Goal: Find specific page/section: Find specific page/section

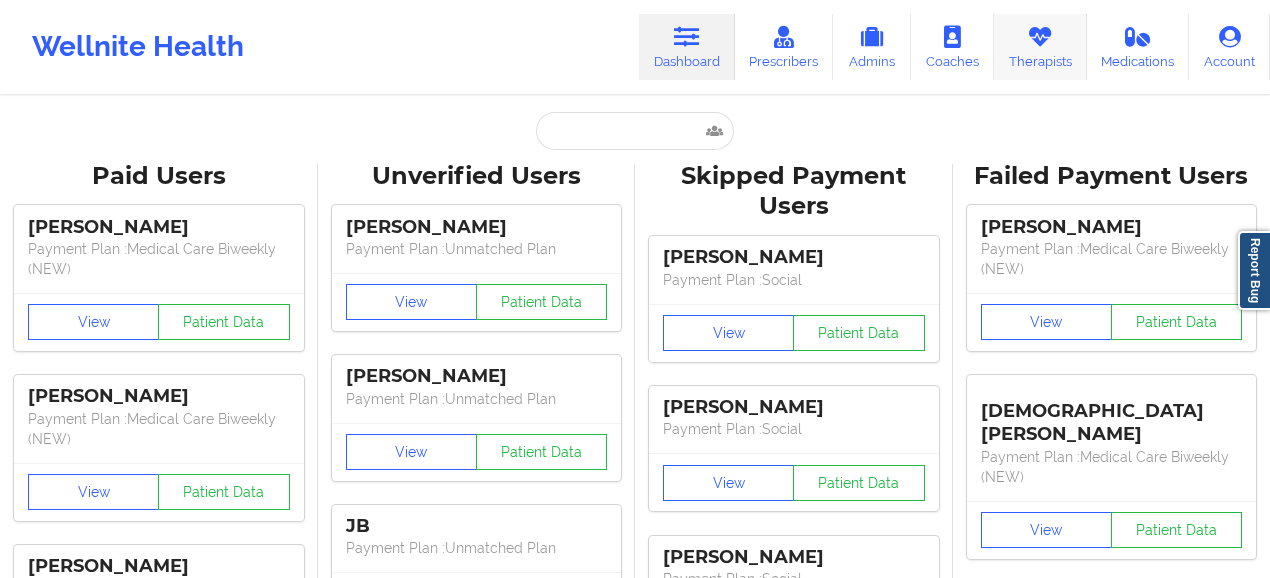
click at [1040, 66] on link "Therapists" at bounding box center [1040, 47] width 93 height 66
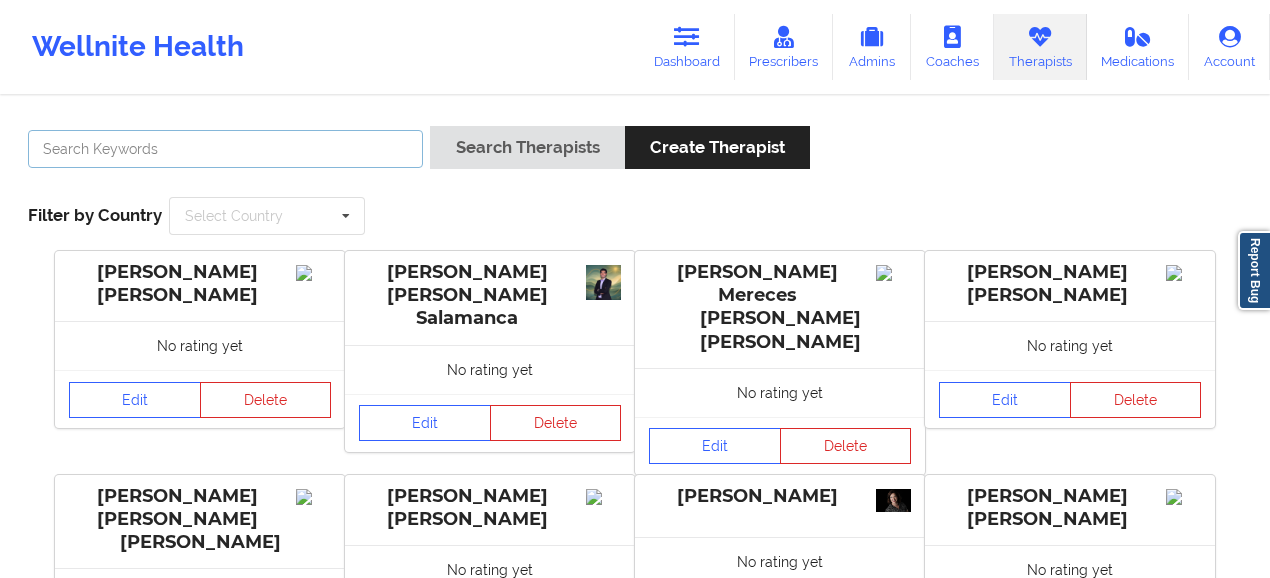
click at [282, 146] on input "text" at bounding box center [225, 149] width 395 height 38
type input "[PERSON_NAME]"
click at [430, 126] on button "Search Therapists" at bounding box center [527, 147] width 194 height 43
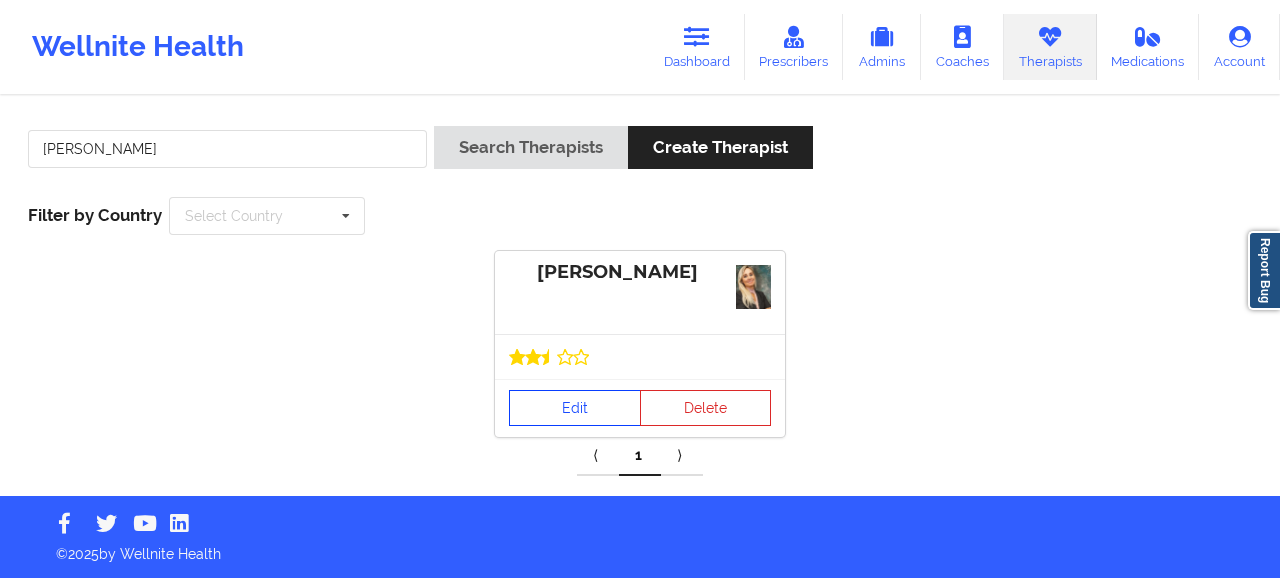
click at [575, 400] on link "Edit" at bounding box center [575, 408] width 132 height 36
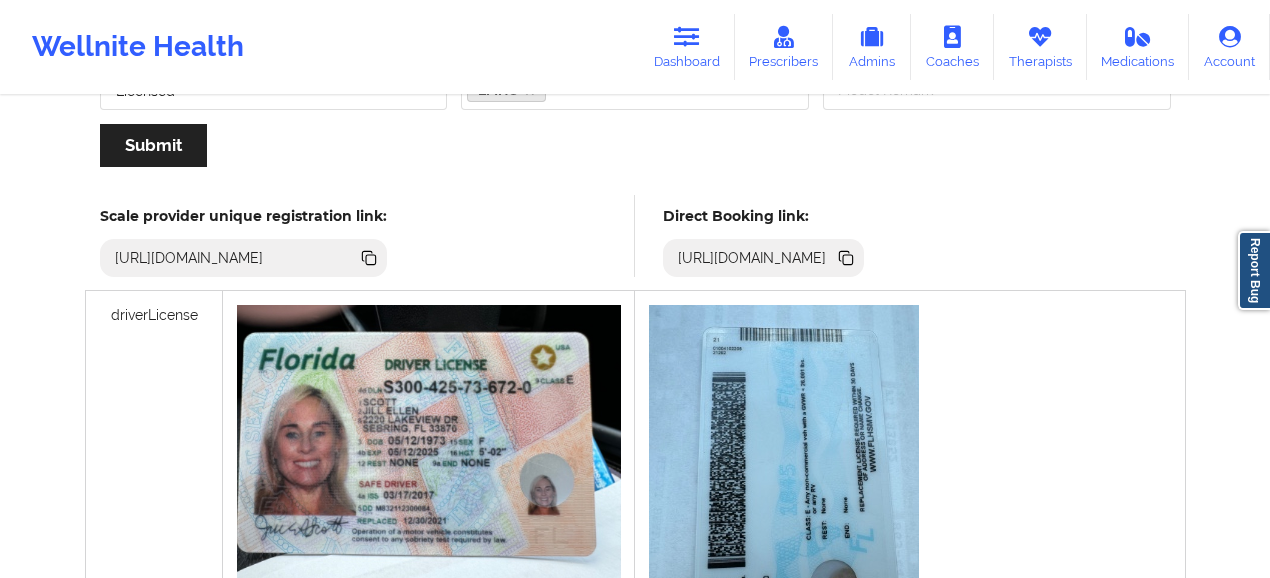
scroll to position [548, 0]
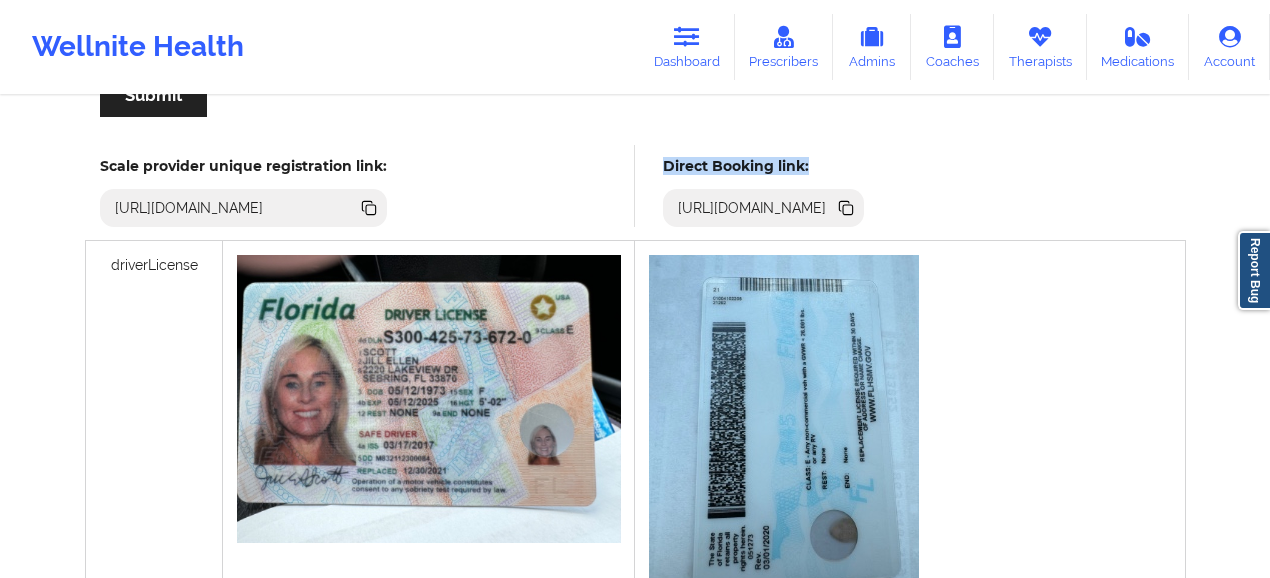
drag, startPoint x: 829, startPoint y: 159, endPoint x: 662, endPoint y: 160, distance: 167.0
click at [663, 160] on h5 "Direct Booking link:" at bounding box center [763, 166] width 201 height 18
click at [849, 205] on icon at bounding box center [844, 206] width 10 height 10
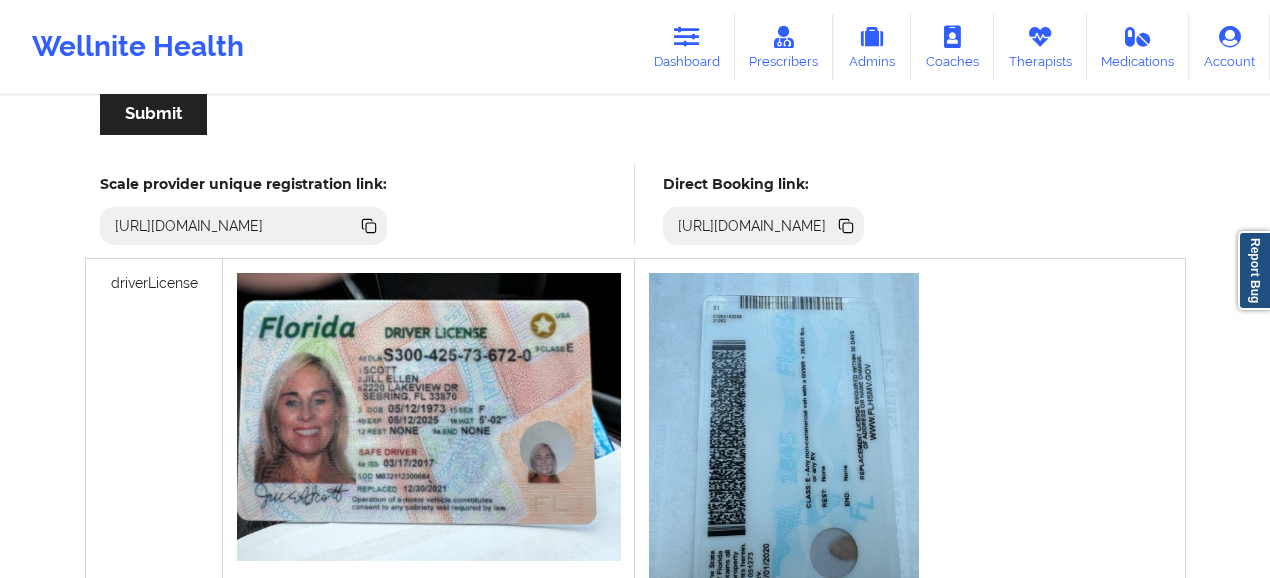
scroll to position [533, 0]
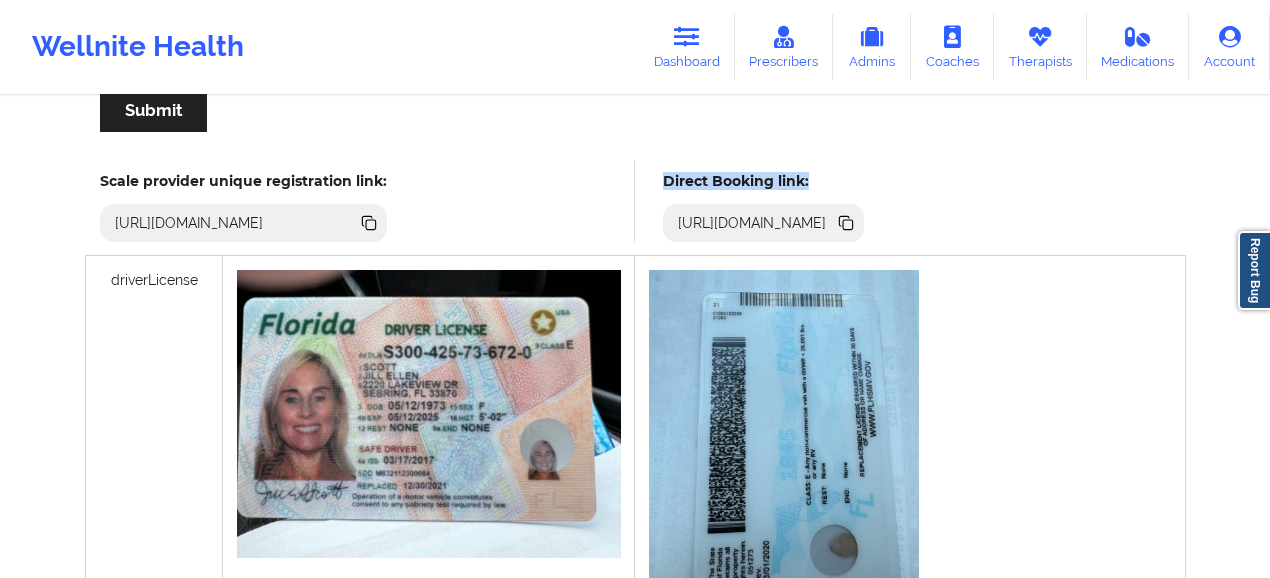
drag, startPoint x: 857, startPoint y: 174, endPoint x: 663, endPoint y: 182, distance: 194.1
click at [663, 182] on h5 "Direct Booking link:" at bounding box center [763, 181] width 201 height 18
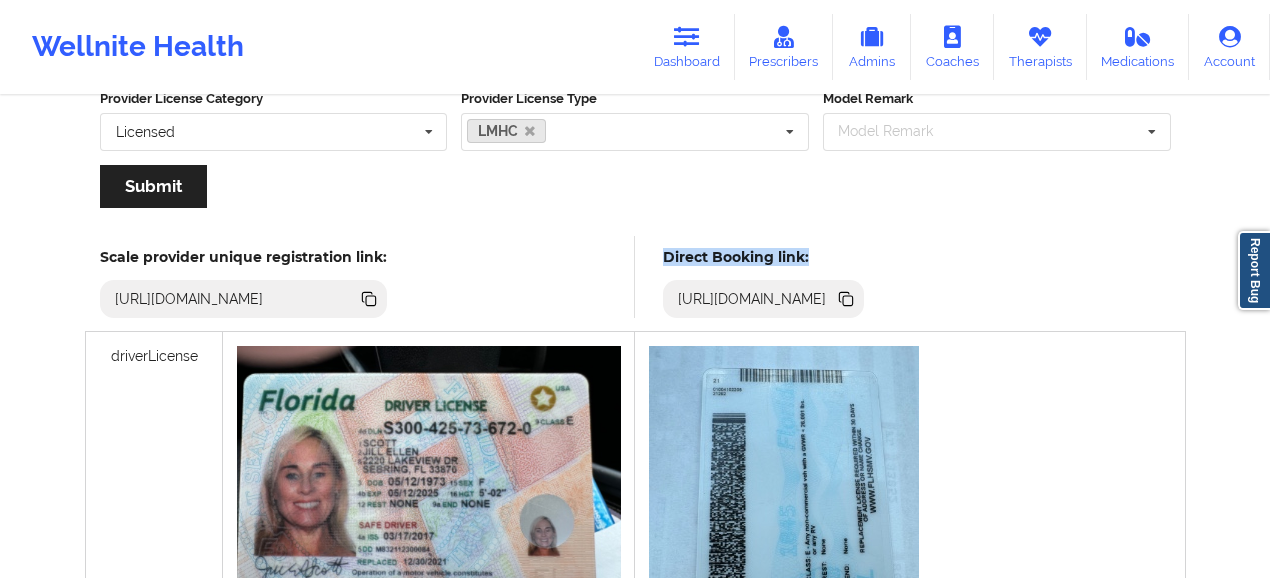
scroll to position [442, 0]
